Goal: Information Seeking & Learning: Learn about a topic

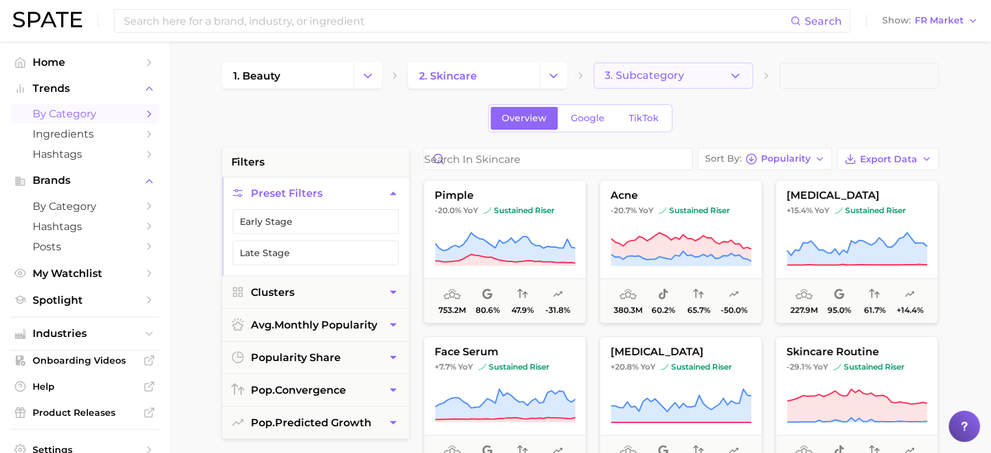
click at [690, 81] on button "3. Subcategory" at bounding box center [673, 76] width 160 height 26
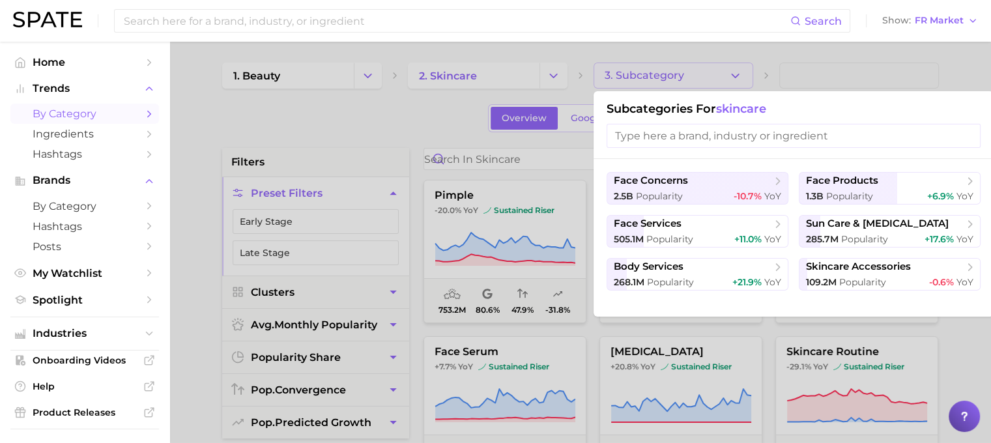
click at [690, 79] on div at bounding box center [495, 221] width 991 height 443
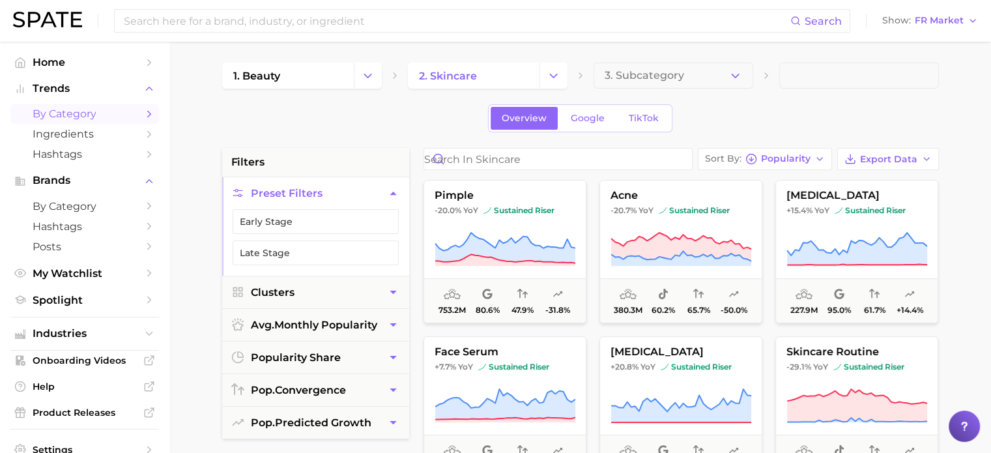
click at [771, 124] on div "Overview Google TikTok" at bounding box center [580, 118] width 716 height 28
click at [891, 160] on span "Export Data" at bounding box center [888, 159] width 57 height 11
click at [797, 157] on span "Popularity" at bounding box center [786, 158] width 50 height 7
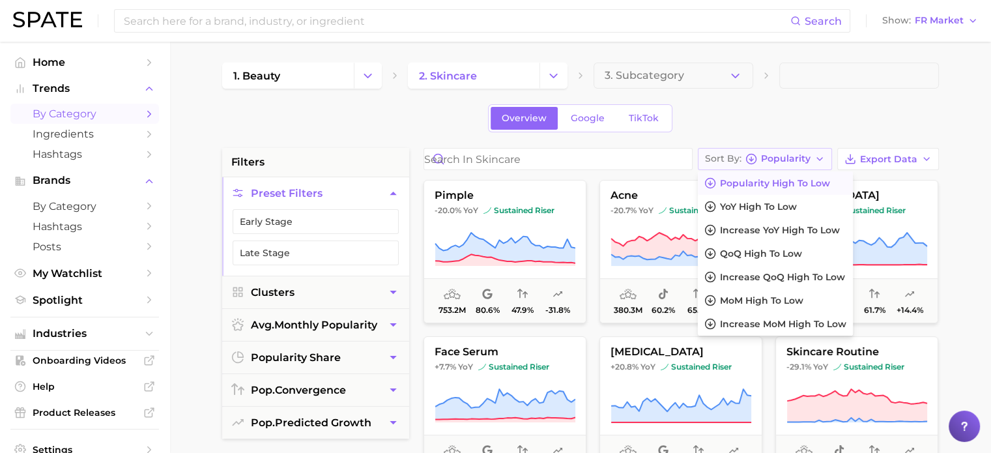
click at [797, 157] on span "Popularity" at bounding box center [786, 158] width 50 height 7
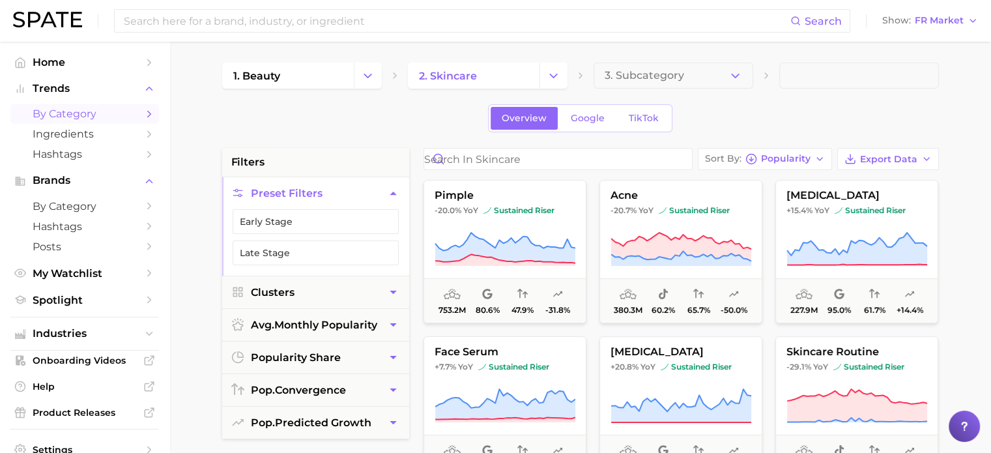
click at [954, 14] on button "Show FR Market" at bounding box center [930, 20] width 102 height 17
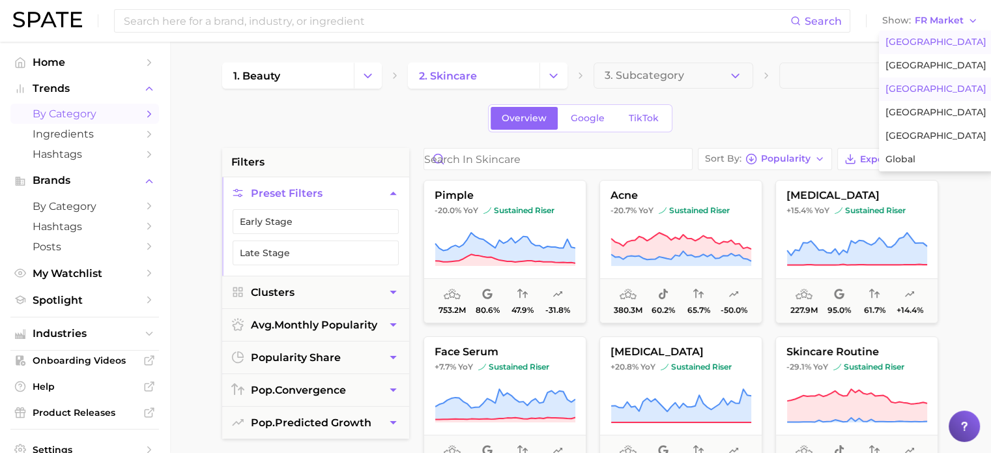
click at [942, 44] on span "[GEOGRAPHIC_DATA]" at bounding box center [935, 41] width 101 height 11
